Goal: Task Accomplishment & Management: Manage account settings

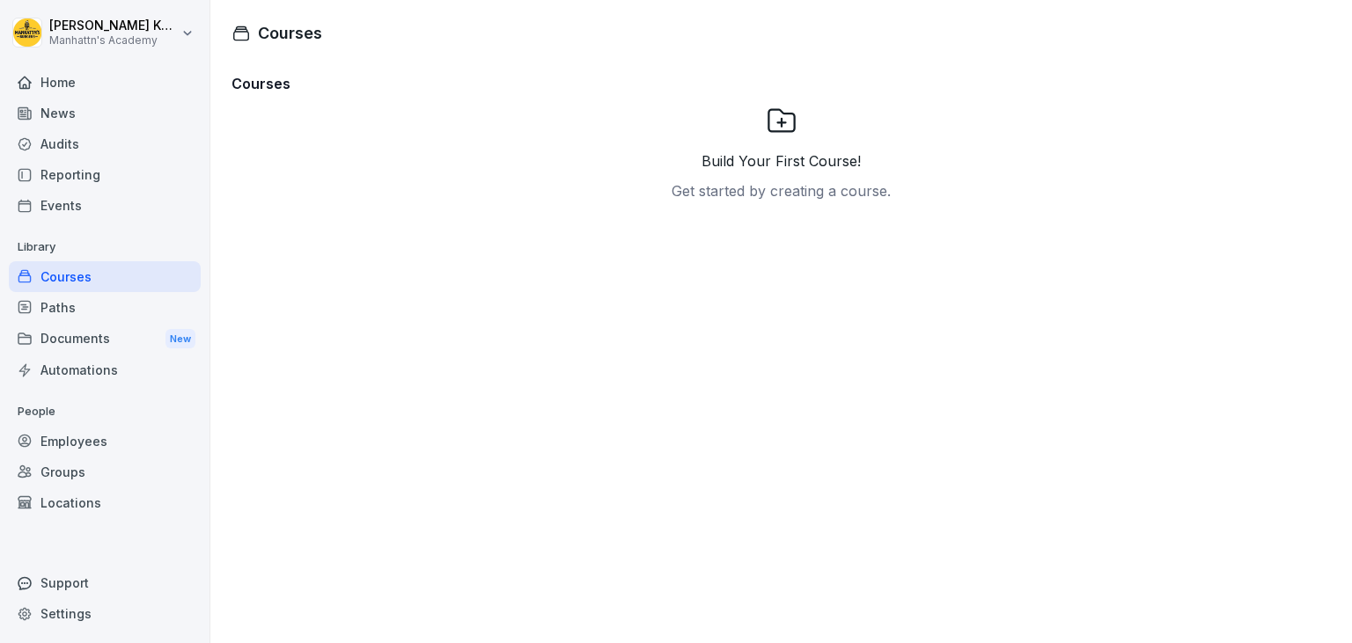
click at [52, 90] on div "Home" at bounding box center [105, 82] width 192 height 31
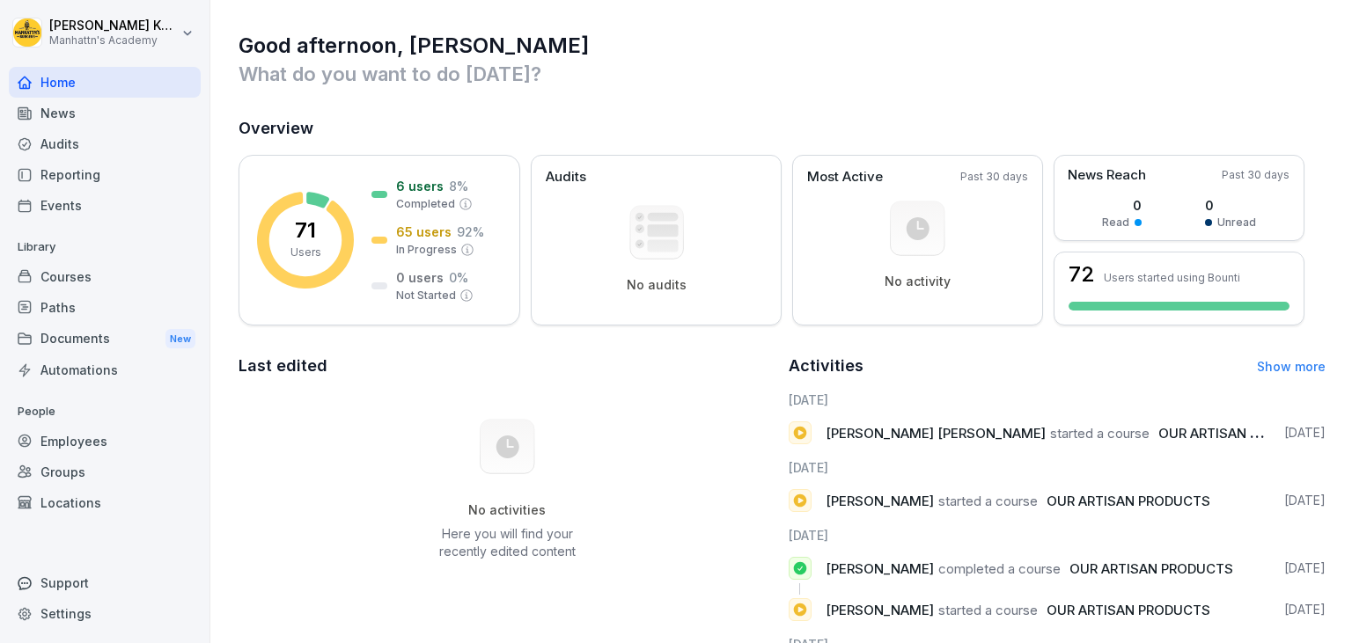
click at [66, 445] on div "Employees" at bounding box center [105, 441] width 192 height 31
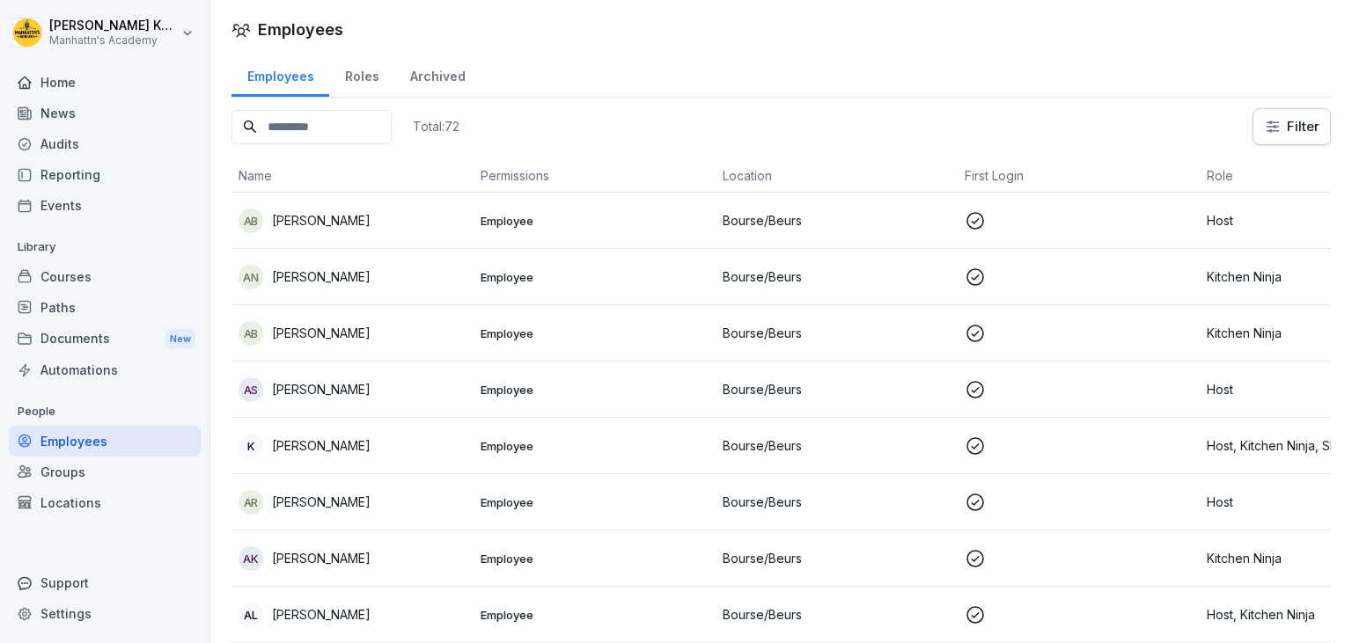
click at [400, 214] on div "[PERSON_NAME]" at bounding box center [353, 221] width 228 height 25
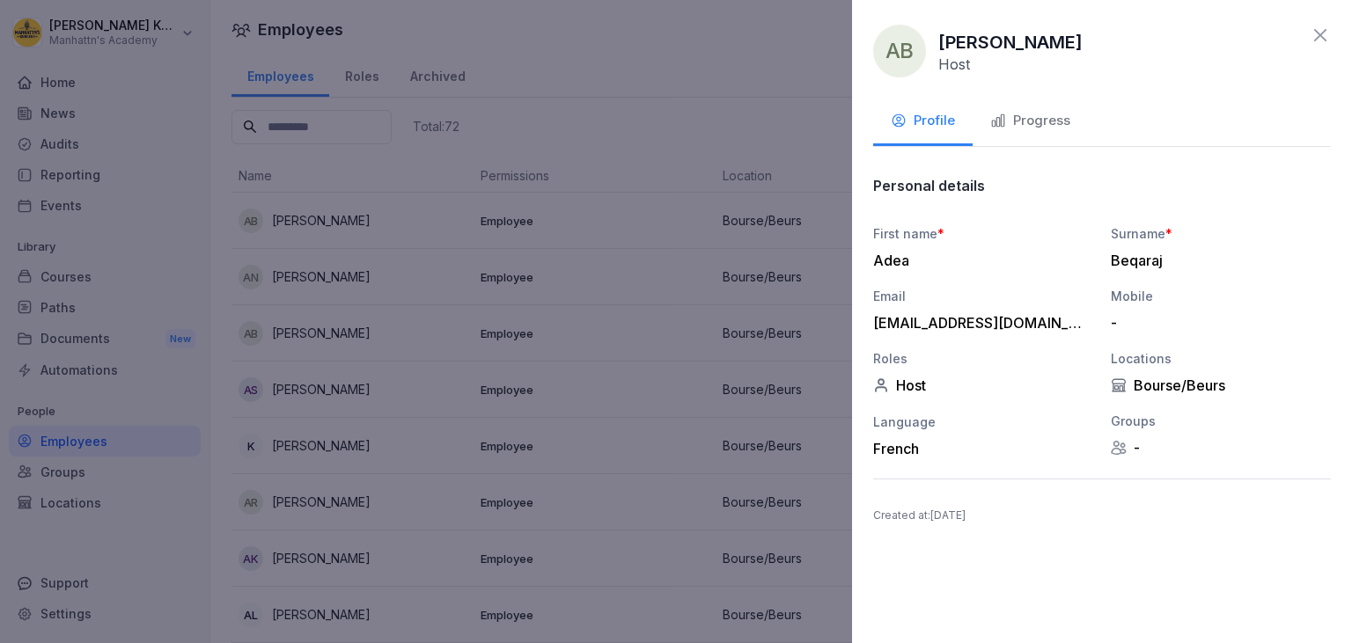
click at [1324, 37] on icon at bounding box center [1320, 35] width 21 height 21
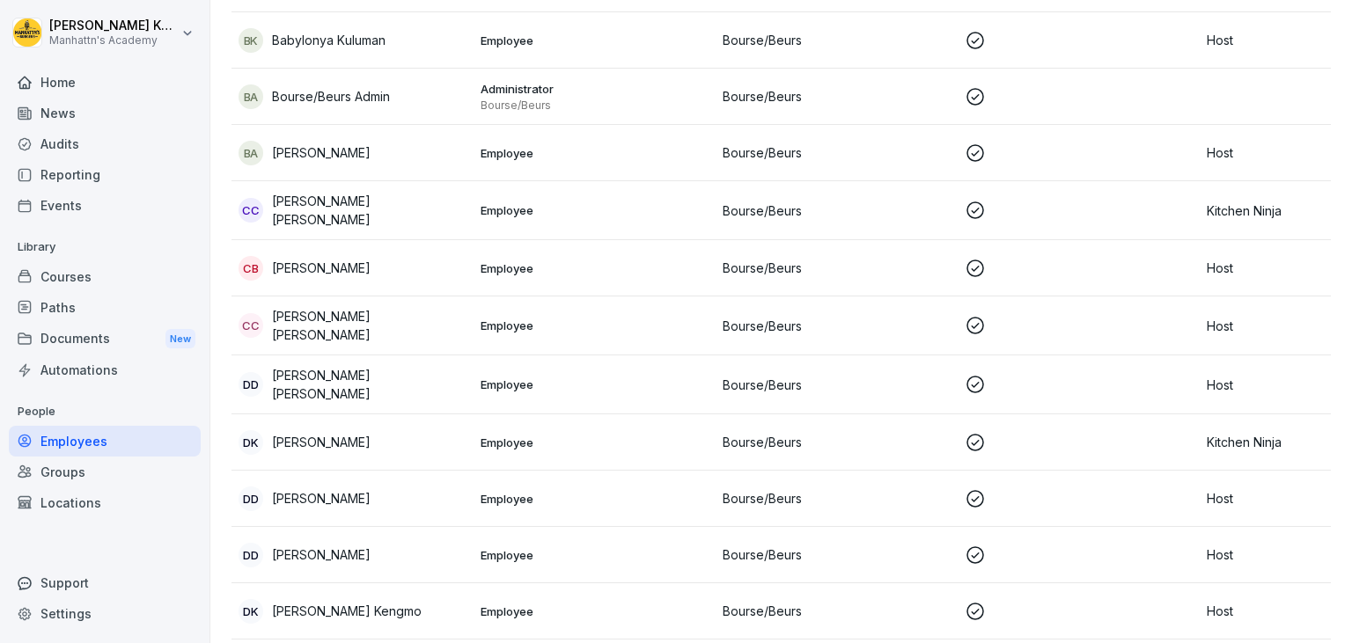
scroll to position [745, 0]
click at [508, 205] on p "Employee" at bounding box center [595, 210] width 228 height 16
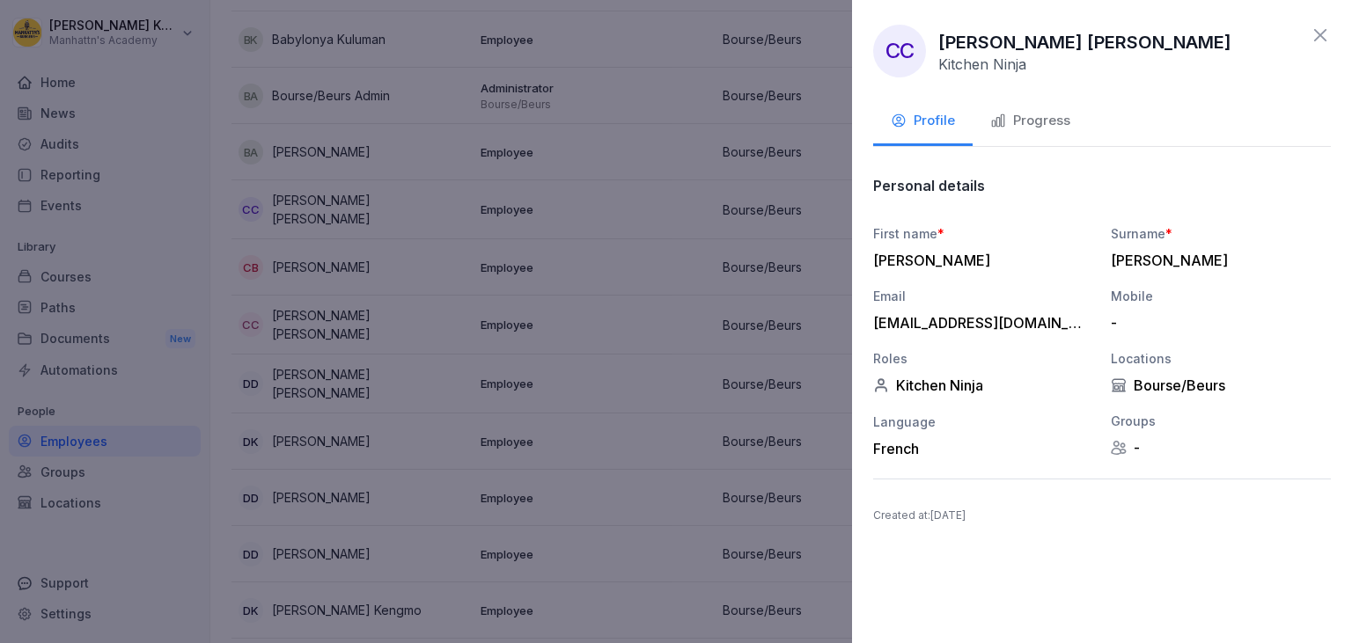
click at [1316, 37] on icon at bounding box center [1320, 35] width 21 height 21
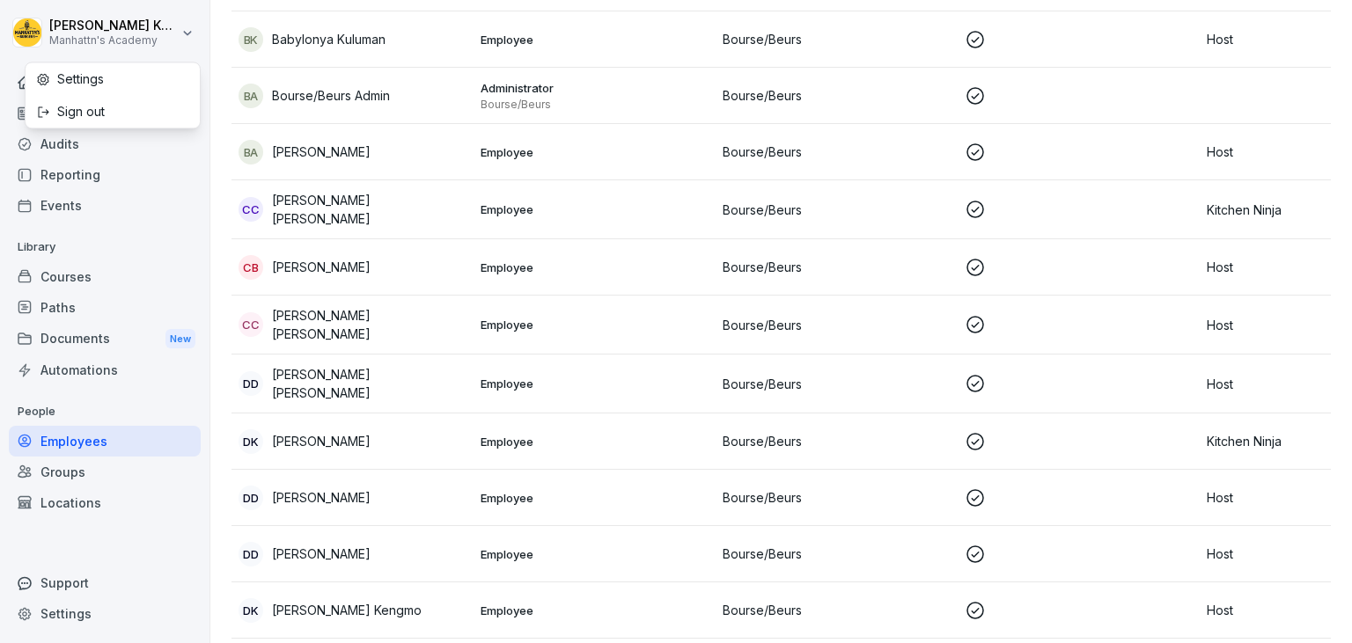
click at [183, 36] on html "[PERSON_NAME]'s Academy Home News Audits Reporting Events Library Courses Paths…" at bounding box center [676, 321] width 1352 height 643
click at [98, 104] on div "Sign out" at bounding box center [113, 111] width 174 height 33
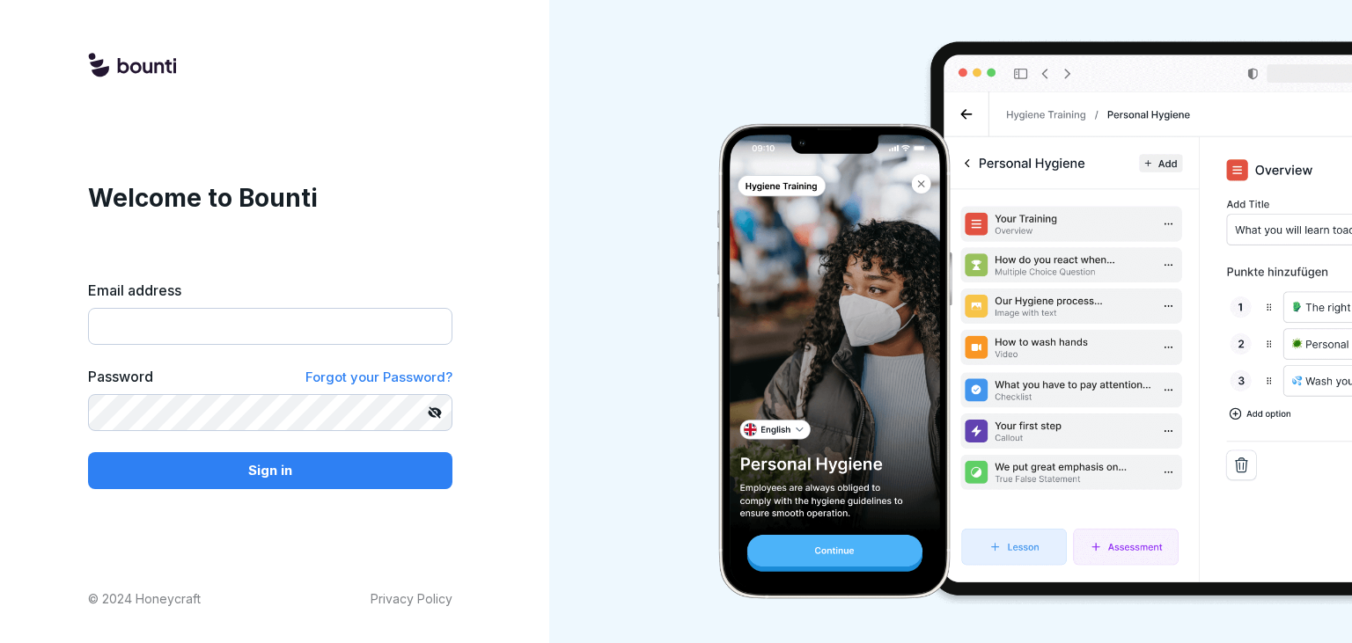
click at [154, 334] on input "Email address" at bounding box center [270, 326] width 364 height 37
type input "**********"
click at [88, 452] on button "Sign in" at bounding box center [270, 470] width 364 height 37
